Goal: Transaction & Acquisition: Book appointment/travel/reservation

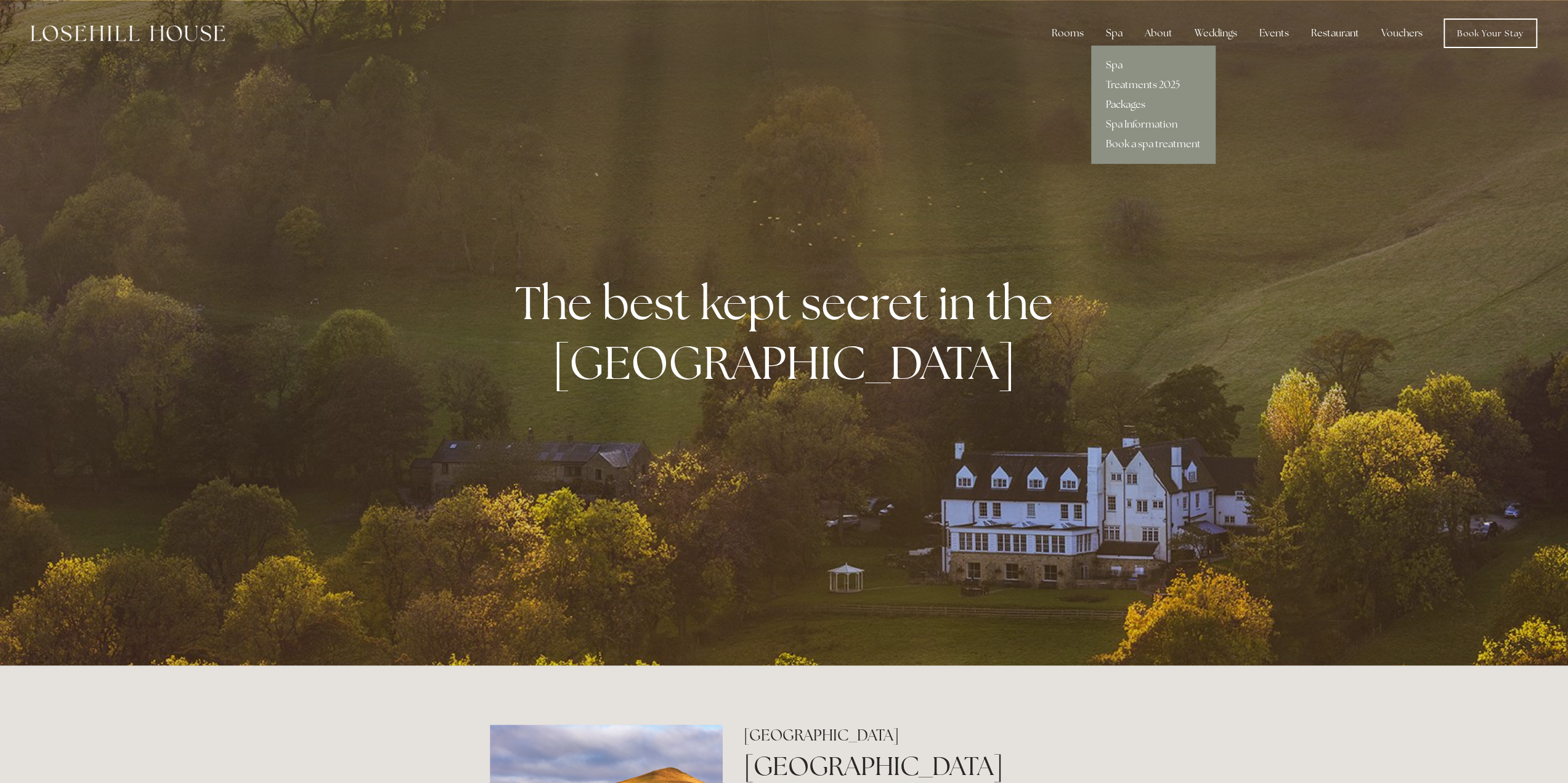
click at [1140, 104] on link "Packages" at bounding box center [1154, 105] width 125 height 19
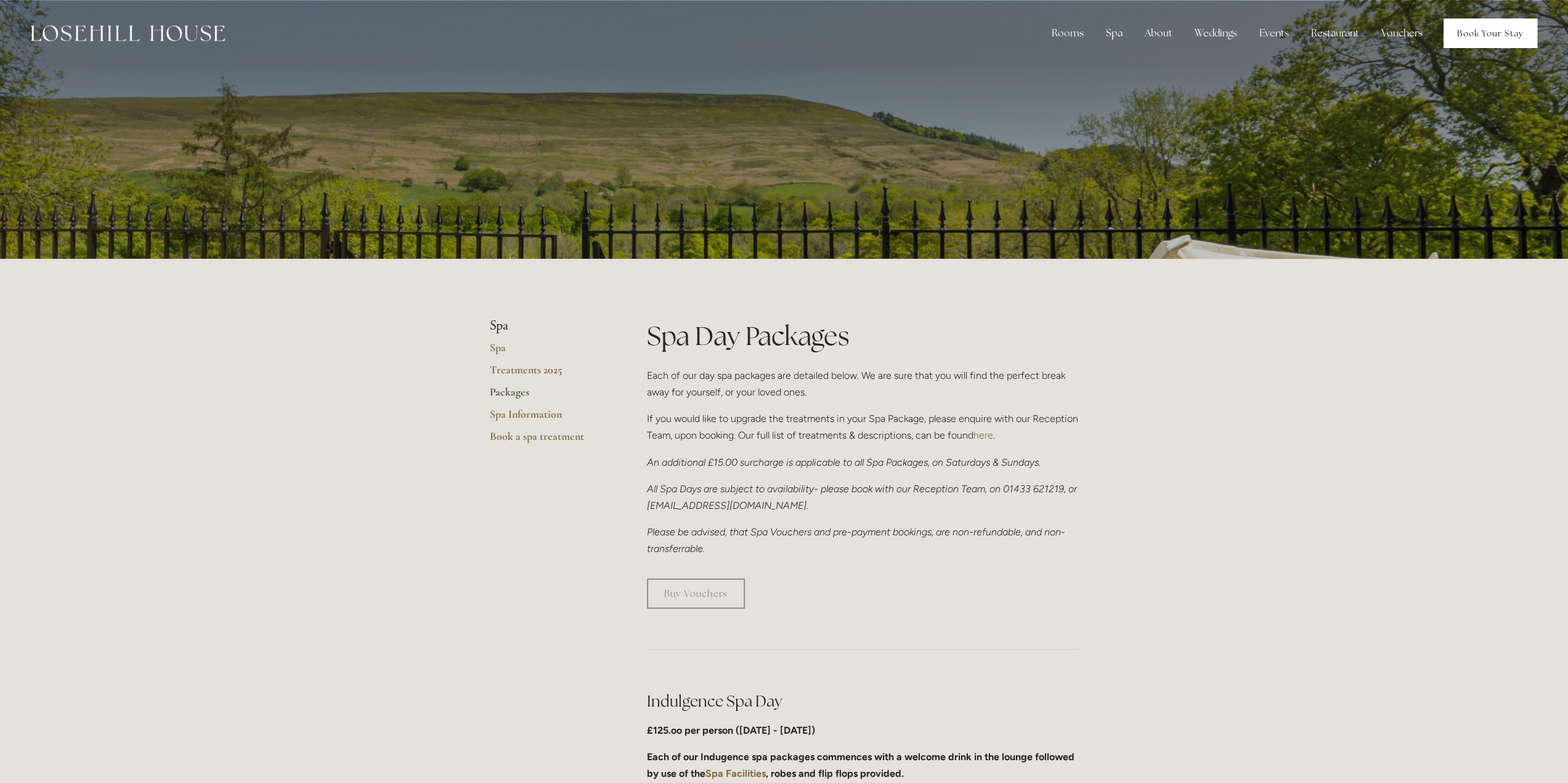
click at [1485, 22] on link "Book Your Stay" at bounding box center [1491, 33] width 94 height 30
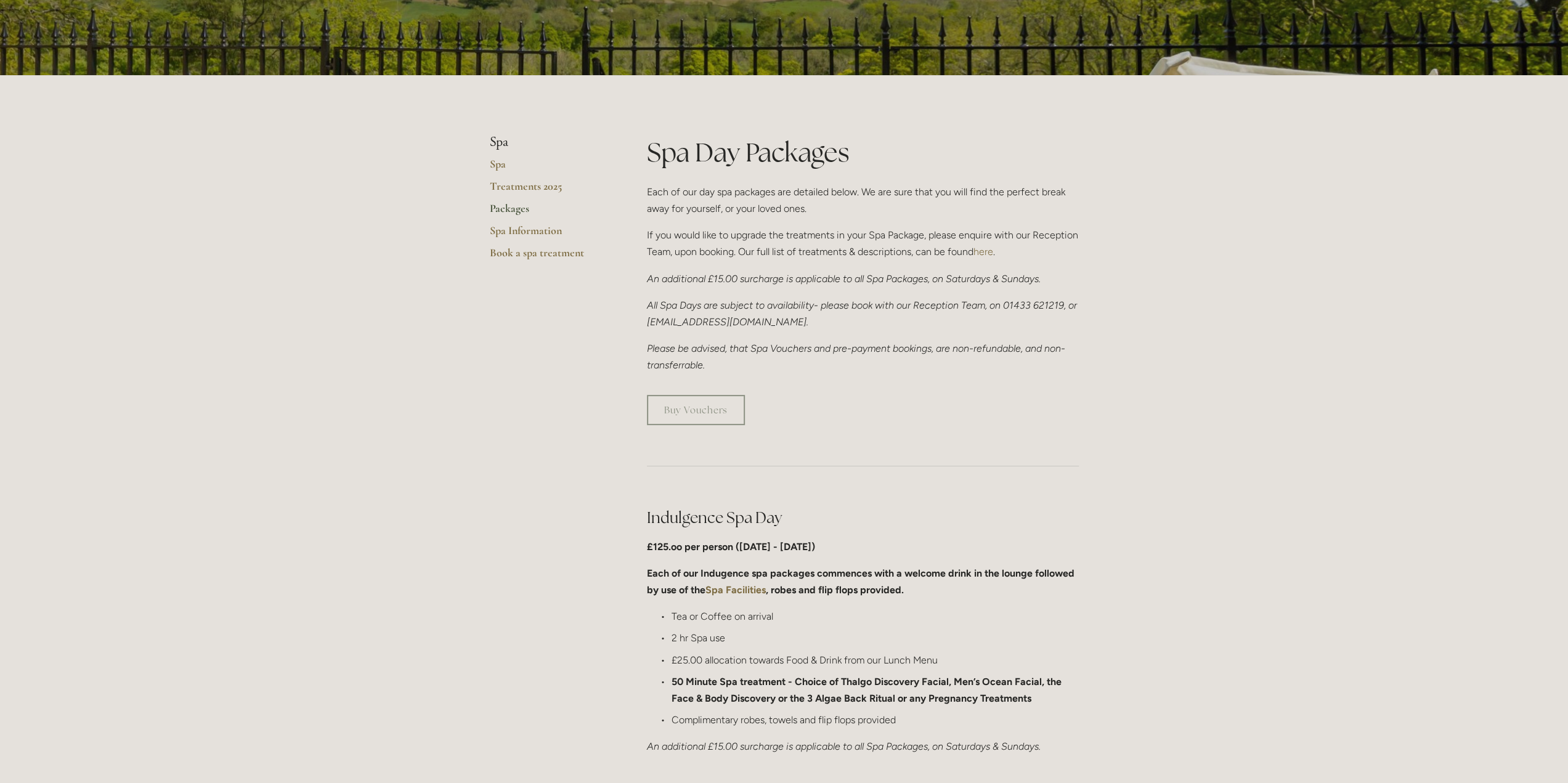
scroll to position [246, 0]
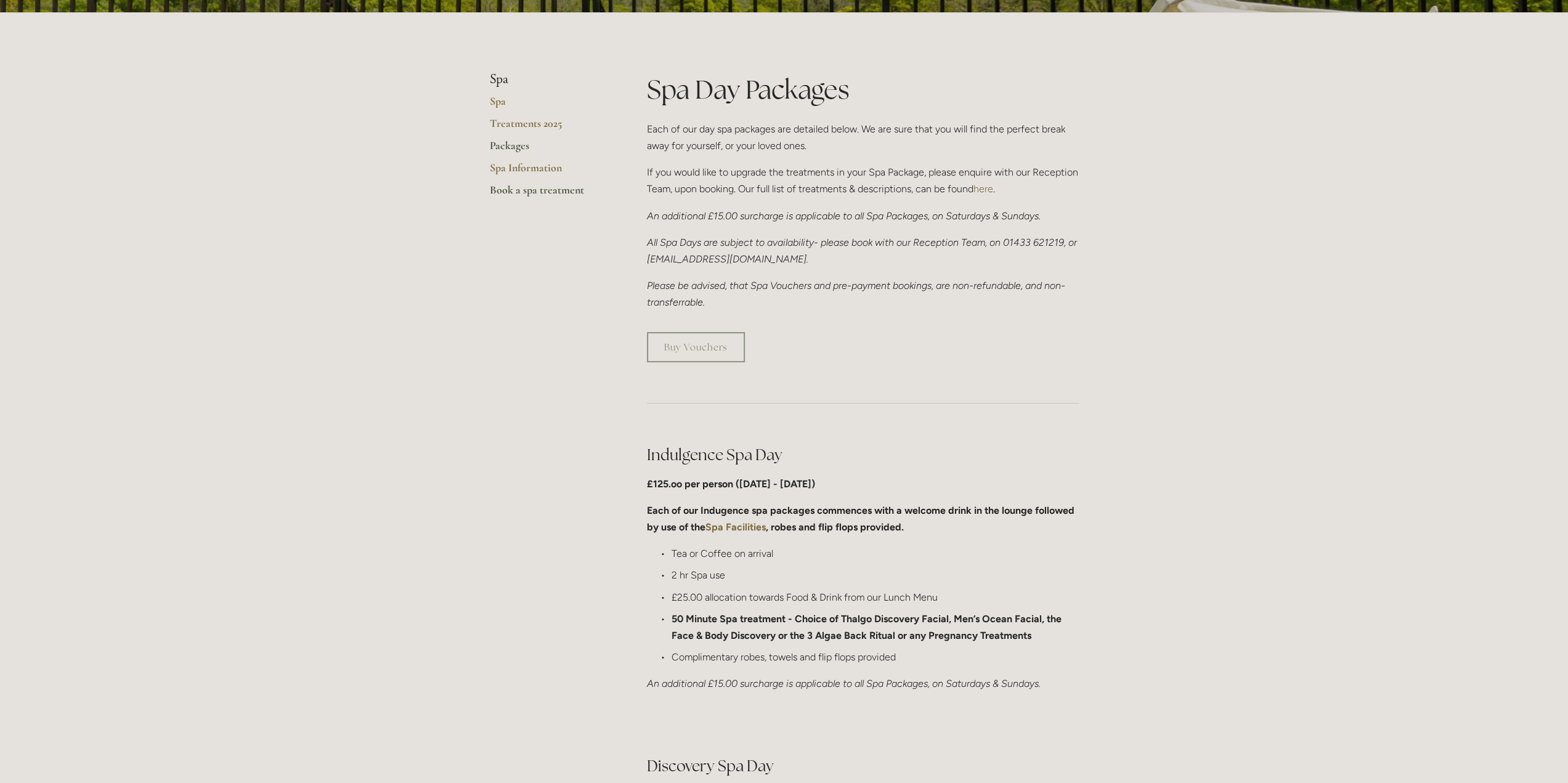
click at [525, 199] on link "Book a spa treatment" at bounding box center [548, 193] width 118 height 22
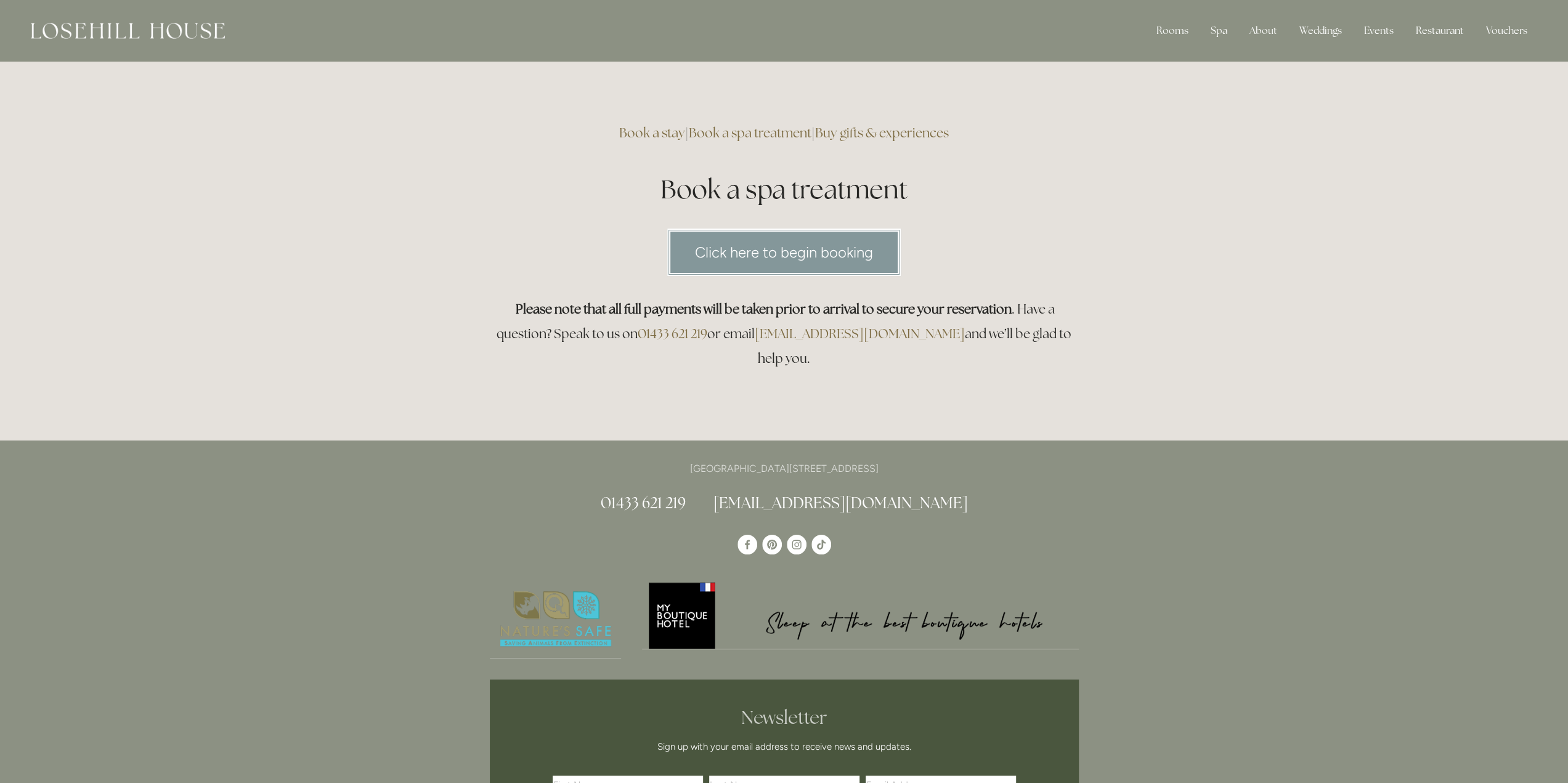
click at [773, 252] on link "Click here to begin booking" at bounding box center [784, 252] width 234 height 47
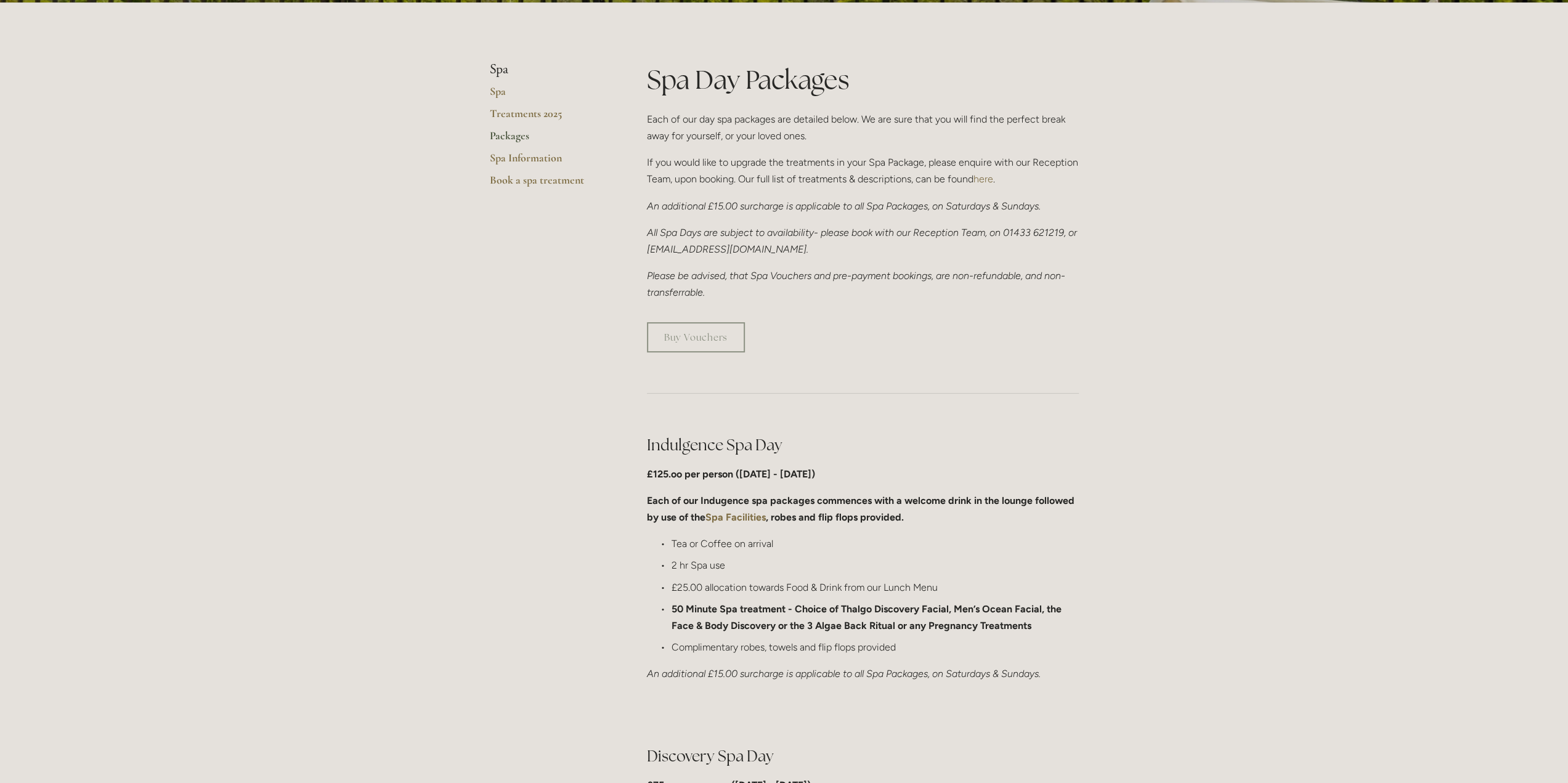
scroll to position [185, 0]
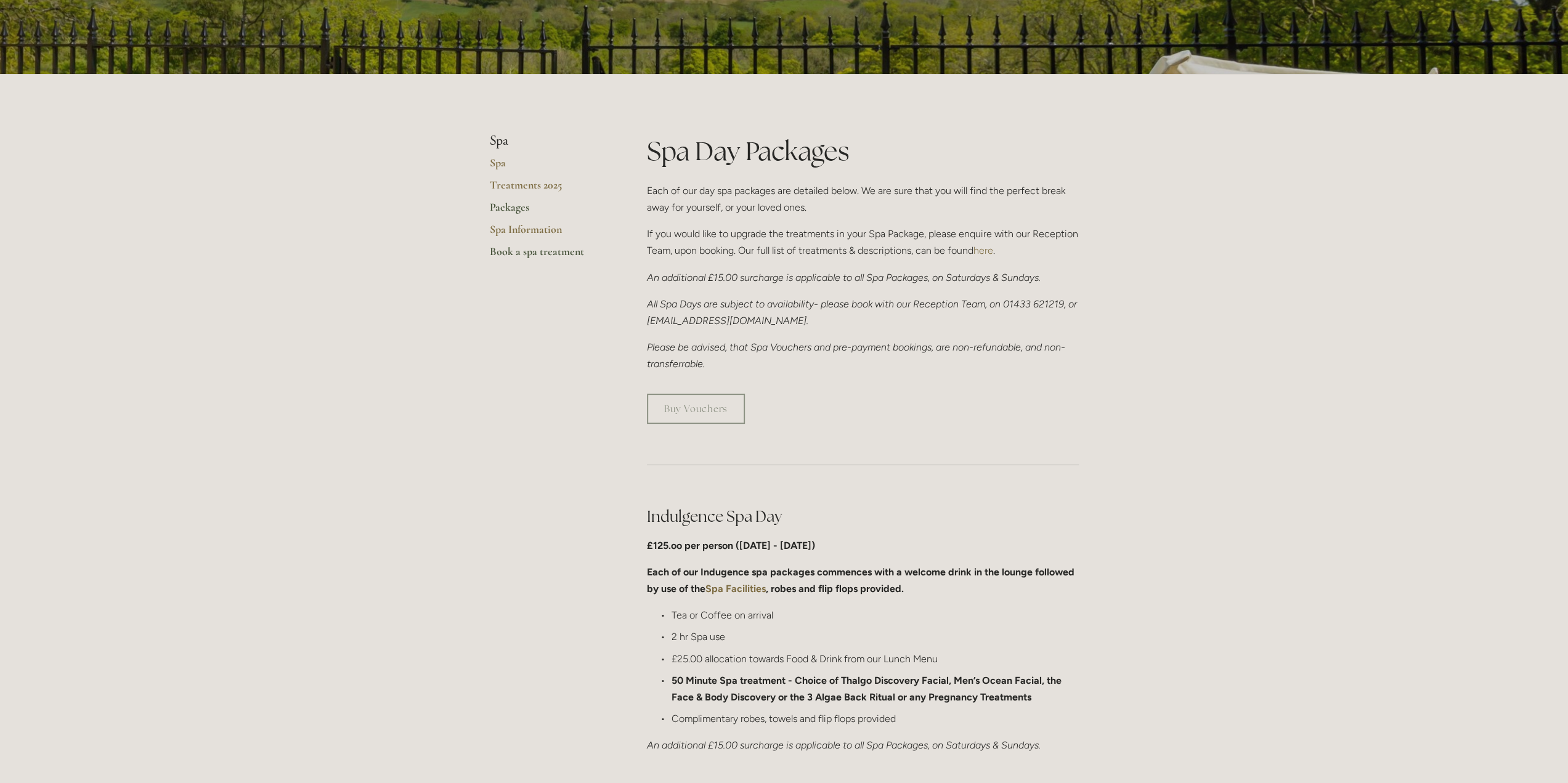
click at [561, 252] on link "Book a spa treatment" at bounding box center [548, 255] width 118 height 22
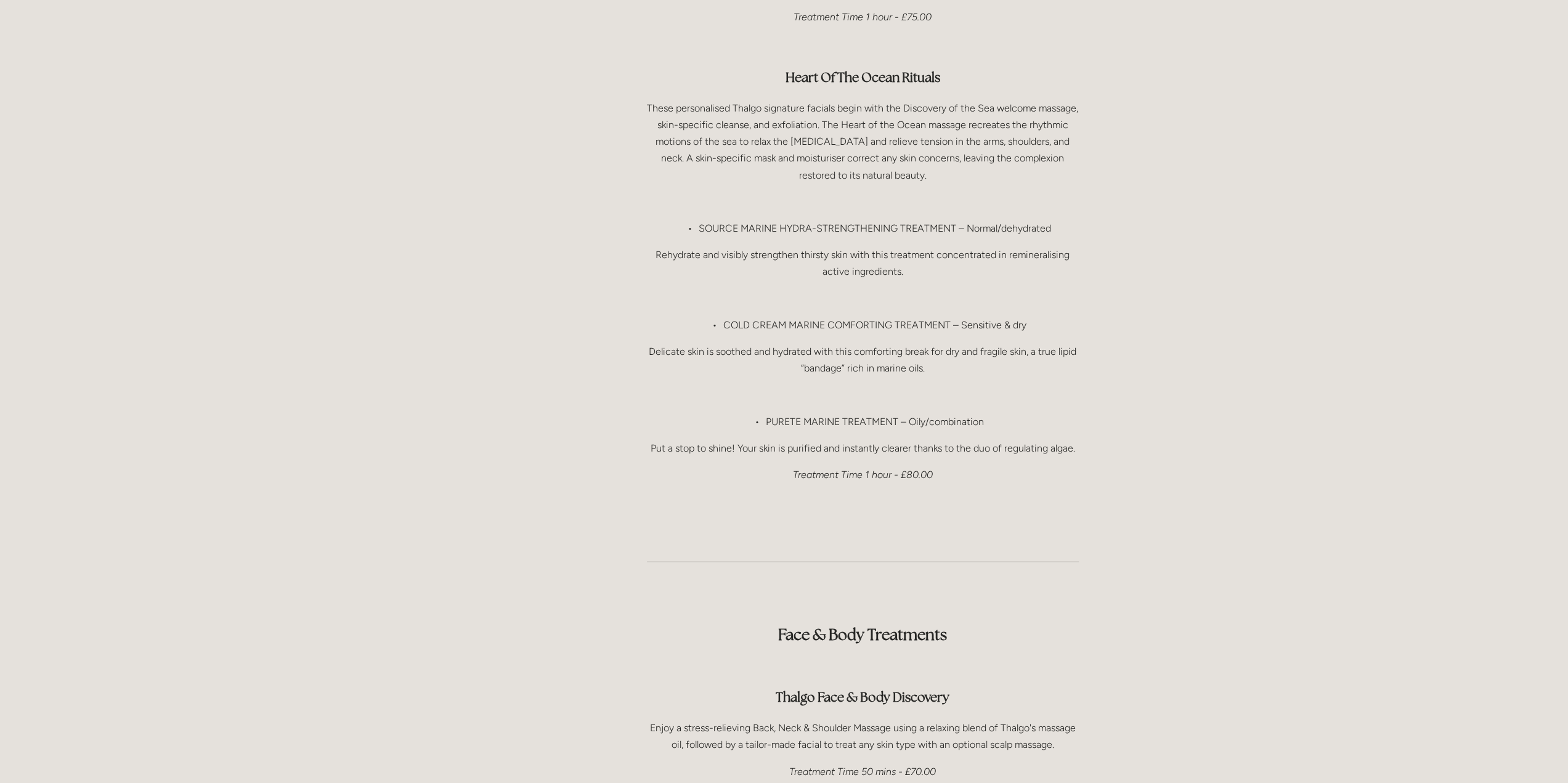
scroll to position [1479, 0]
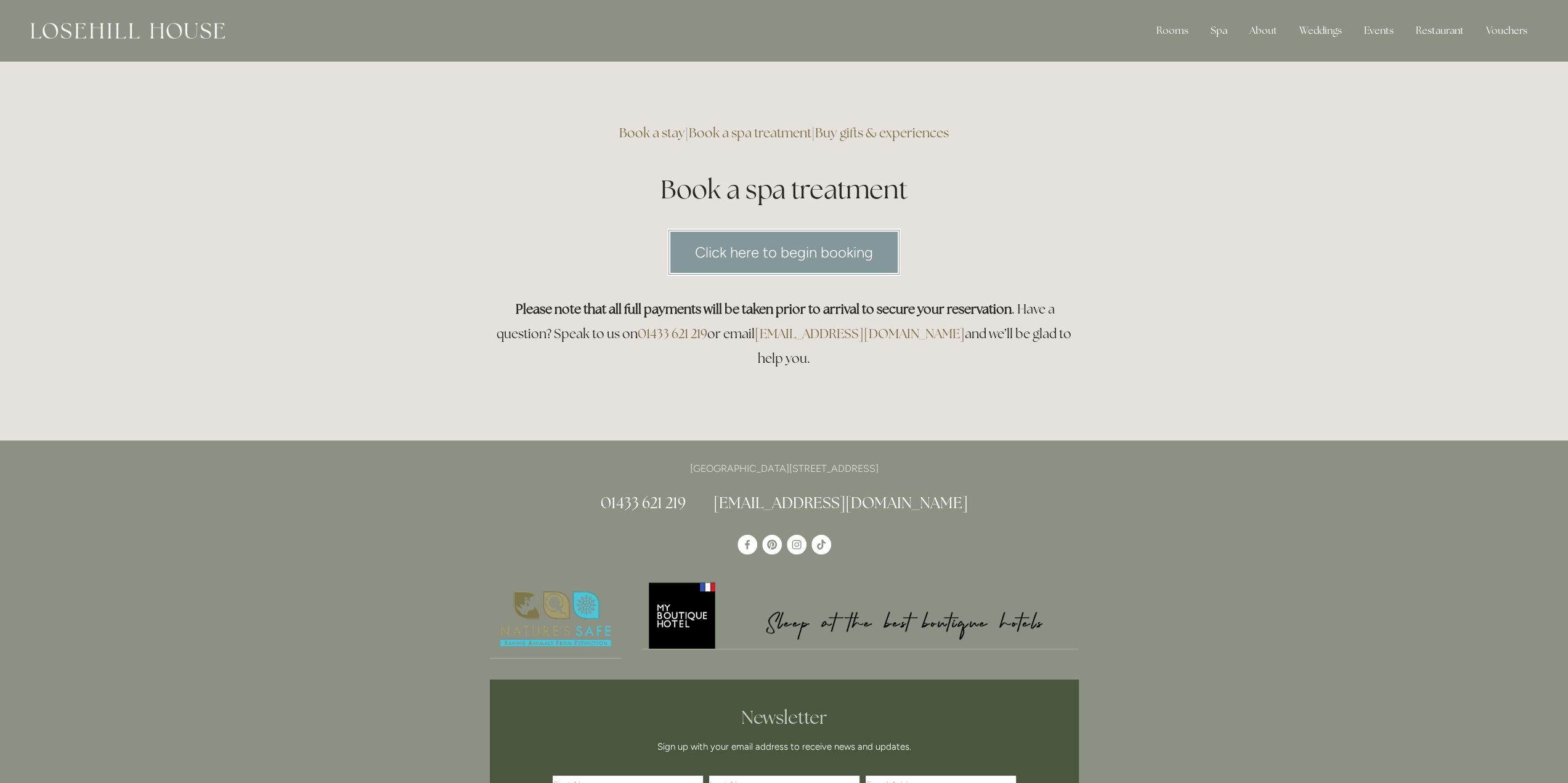
click at [782, 251] on link "Click here to begin booking" at bounding box center [784, 252] width 234 height 47
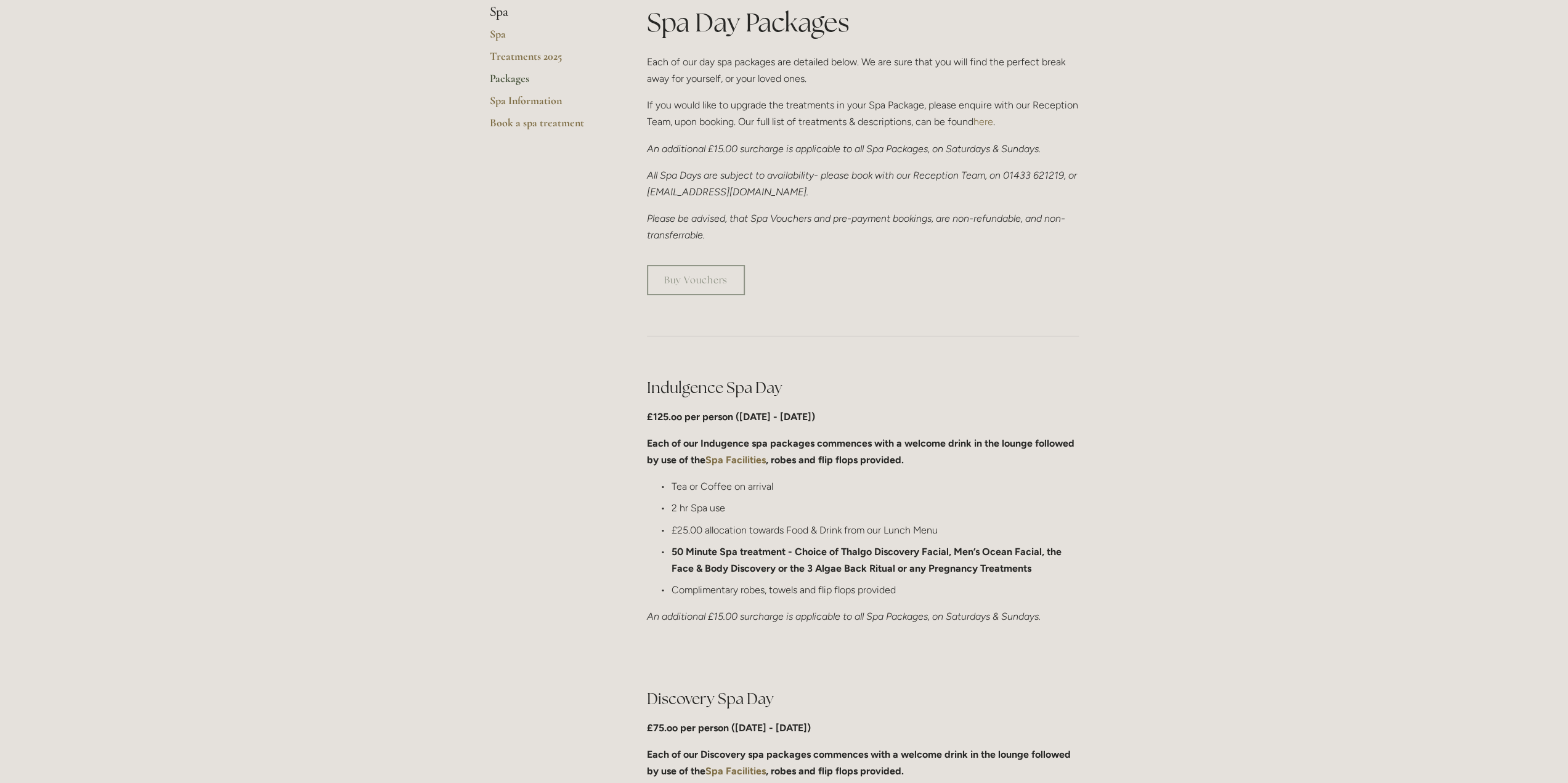
scroll to position [370, 0]
